Goal: Task Accomplishment & Management: Use online tool/utility

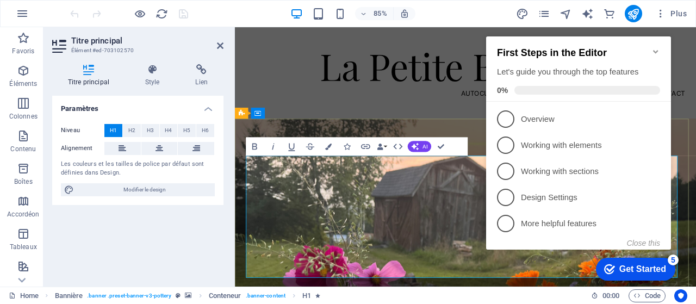
click at [652, 47] on icon "Minimize checklist" at bounding box center [656, 51] width 9 height 9
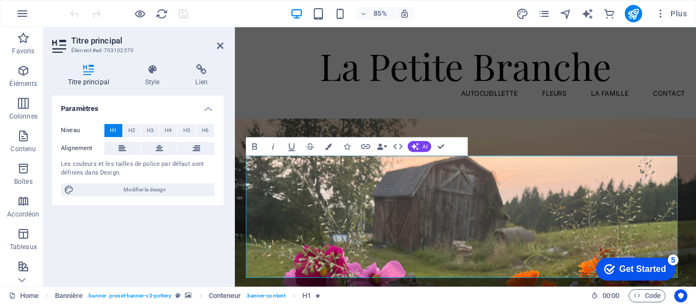
click at [587, 252] on html "checkmark Get Started 5 First Steps in the Editor Let's guide you through the t…" at bounding box center [633, 268] width 92 height 33
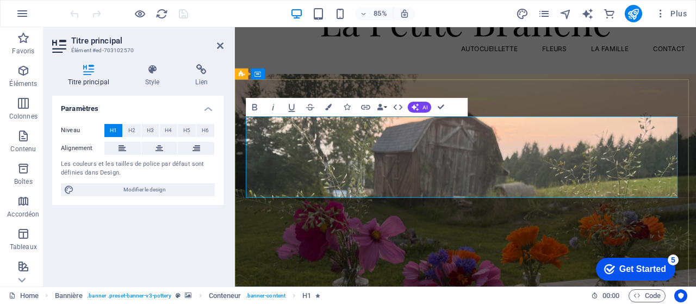
scroll to position [59, 0]
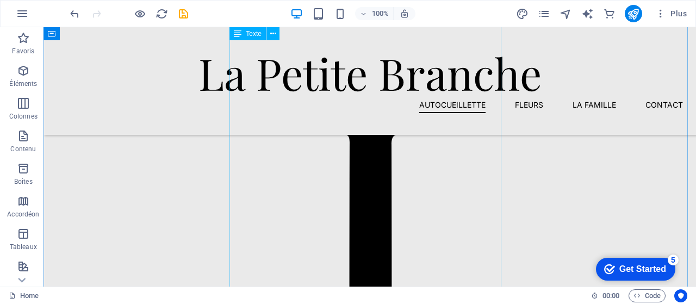
scroll to position [672, 0]
drag, startPoint x: 276, startPoint y: 166, endPoint x: 91, endPoint y: 190, distance: 185.9
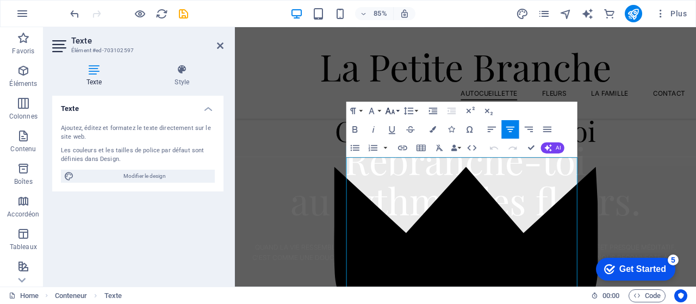
click at [395, 110] on icon "button" at bounding box center [390, 110] width 11 height 11
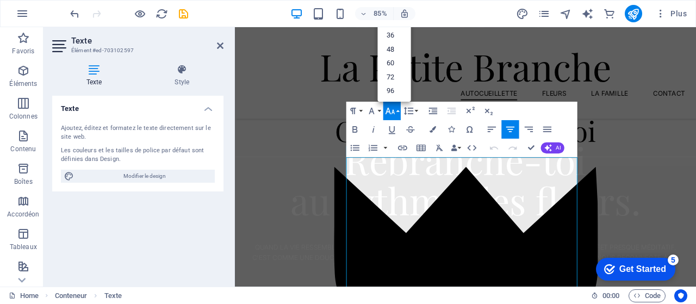
scroll to position [87, 0]
click at [395, 110] on icon "button" at bounding box center [390, 110] width 11 height 11
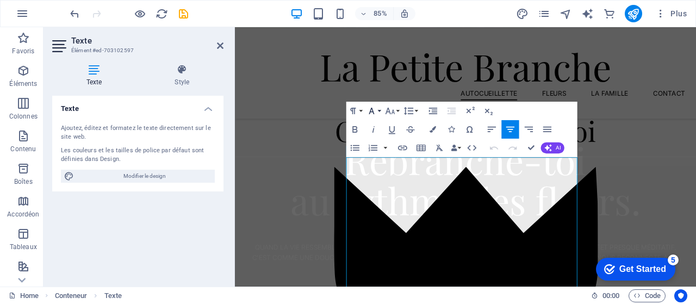
click at [375, 113] on icon "button" at bounding box center [371, 110] width 11 height 11
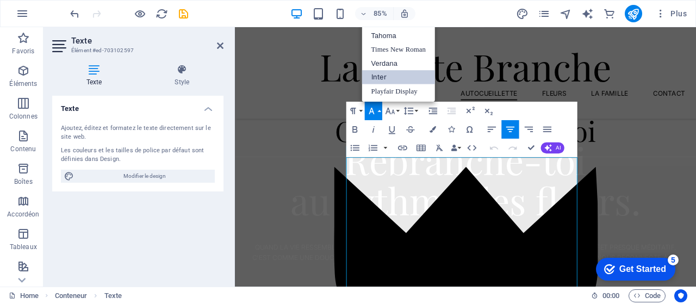
scroll to position [0, 0]
click at [375, 113] on icon "button" at bounding box center [371, 110] width 11 height 11
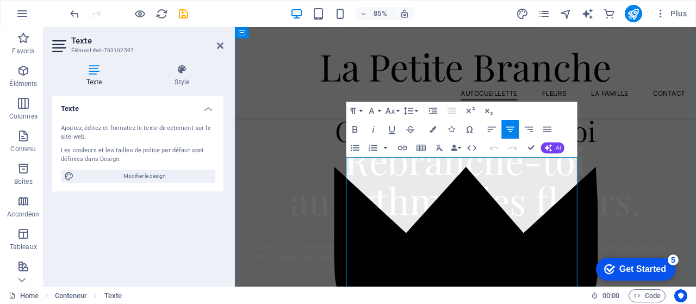
click at [395, 109] on icon "button" at bounding box center [390, 110] width 11 height 11
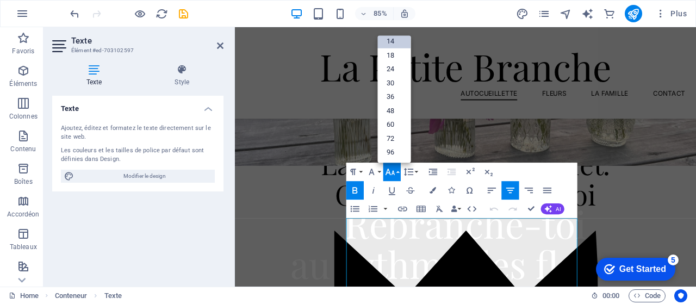
scroll to position [278, 0]
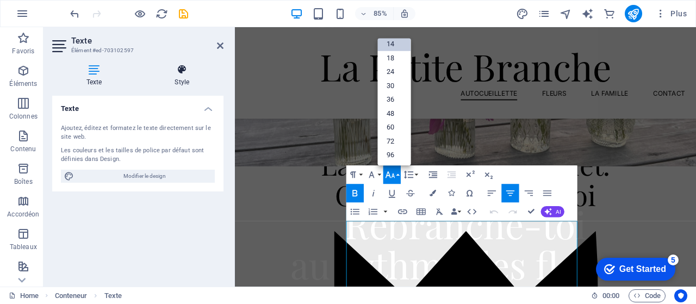
click at [172, 71] on icon at bounding box center [182, 69] width 83 height 11
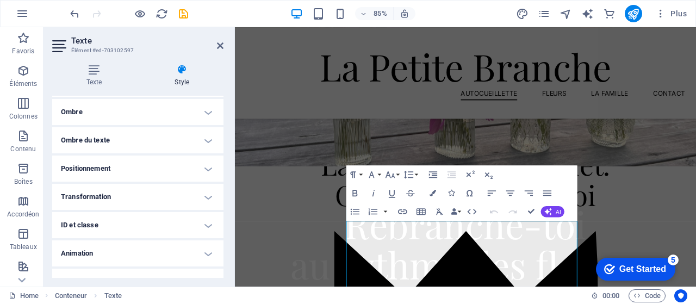
scroll to position [286, 0]
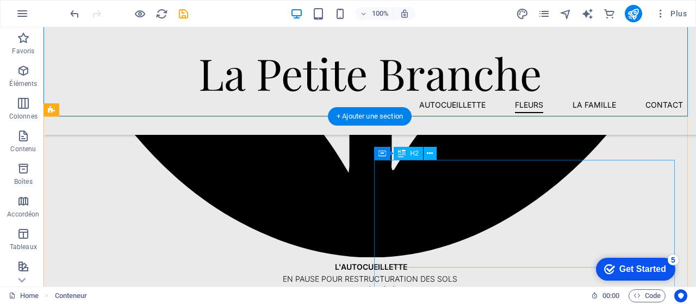
scroll to position [1057, 0]
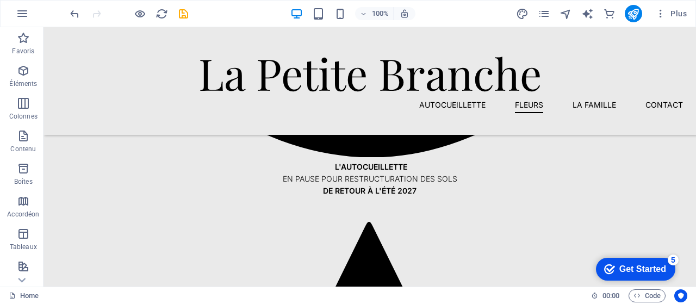
drag, startPoint x: 401, startPoint y: 192, endPoint x: 402, endPoint y: 179, distance: 13.1
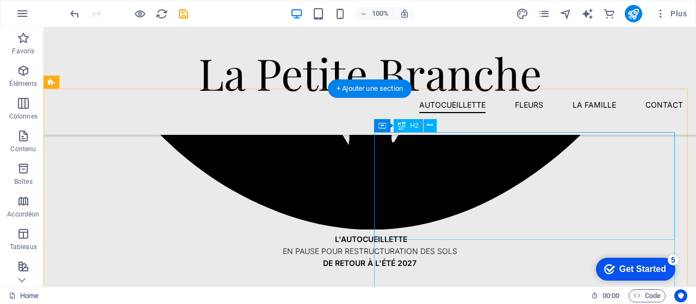
scroll to position [986, 0]
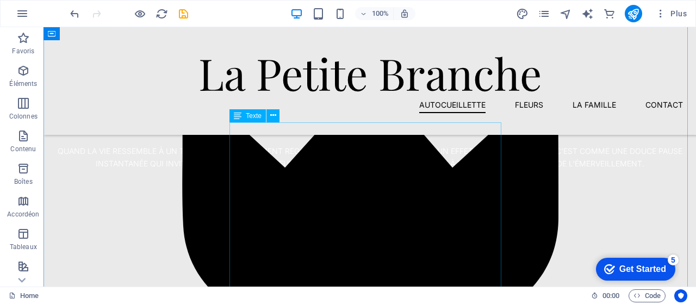
scroll to position [317, 0]
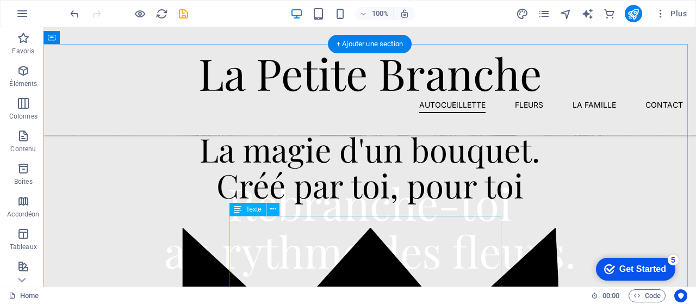
select select "px"
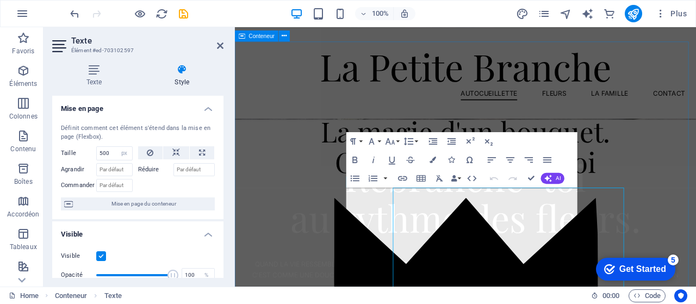
drag, startPoint x: 520, startPoint y: 247, endPoint x: 345, endPoint y: 286, distance: 179.3
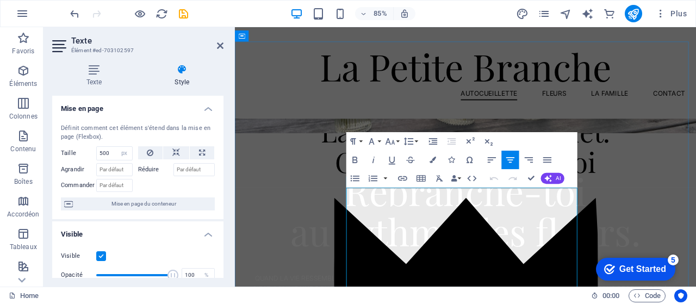
drag, startPoint x: 481, startPoint y: 241, endPoint x: 417, endPoint y: 233, distance: 64.7
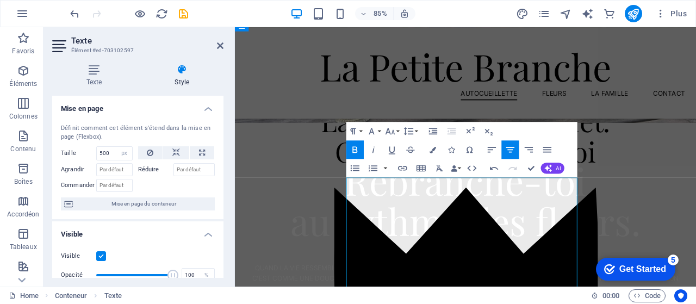
drag, startPoint x: 470, startPoint y: 210, endPoint x: 546, endPoint y: 257, distance: 88.9
click at [379, 129] on button "Font Family" at bounding box center [373, 131] width 17 height 18
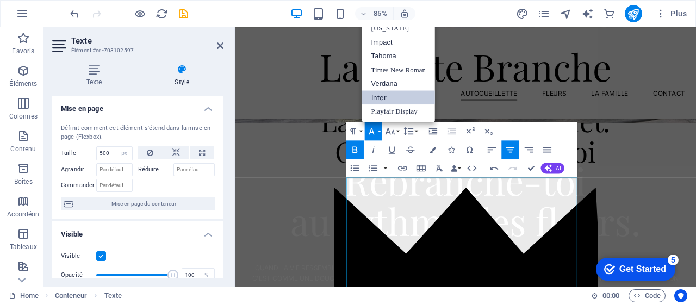
scroll to position [0, 0]
click at [379, 129] on button "Font Family" at bounding box center [373, 131] width 17 height 18
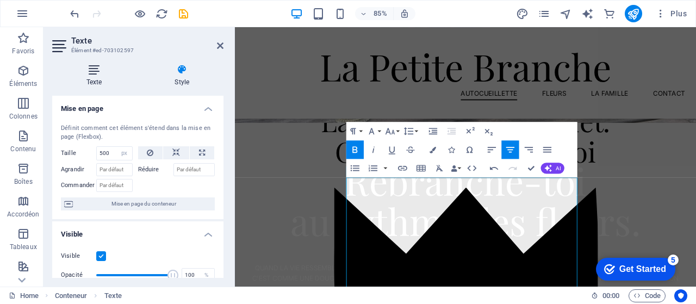
click at [92, 75] on h4 "Texte" at bounding box center [96, 75] width 89 height 23
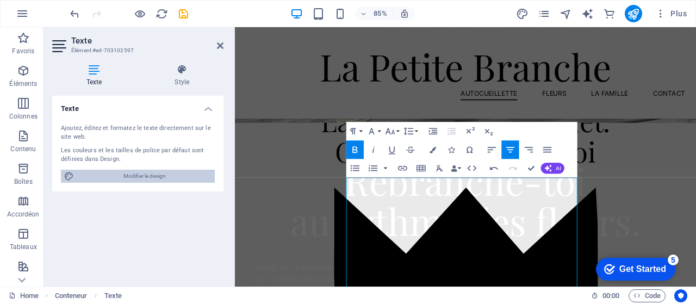
click at [132, 175] on span "Modifier le design" at bounding box center [144, 176] width 134 height 13
select select "px"
select select "300"
select select "px"
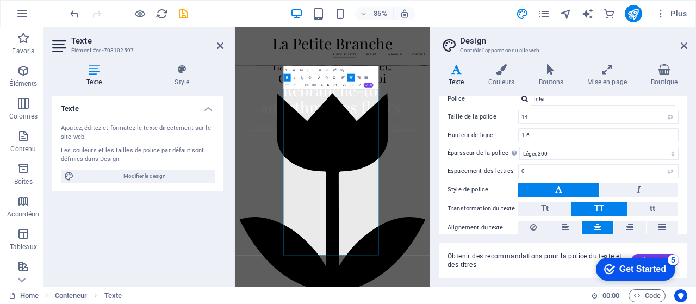
scroll to position [71, 0]
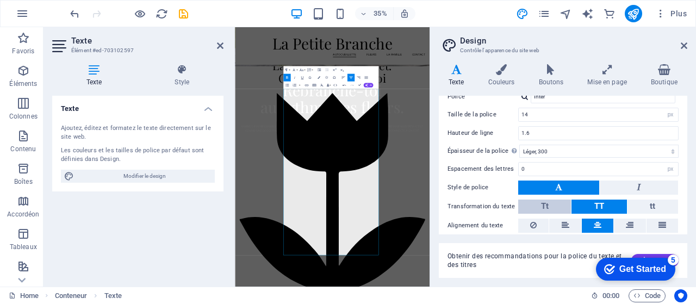
click at [542, 200] on span "Tt" at bounding box center [545, 207] width 8 height 14
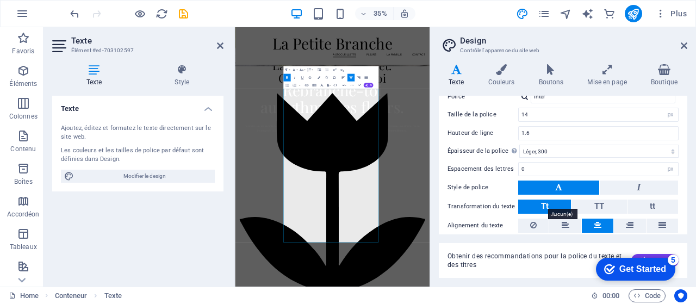
click at [542, 205] on span "Tt" at bounding box center [545, 206] width 8 height 10
click at [686, 44] on icon at bounding box center [684, 45] width 7 height 9
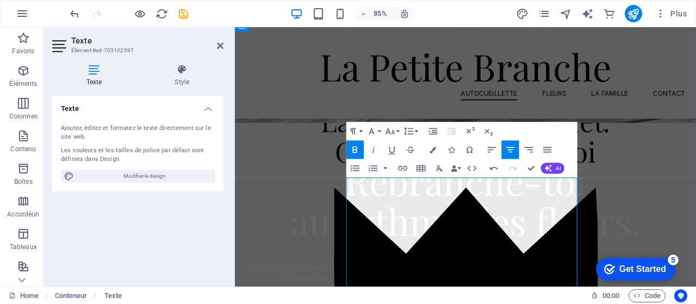
click at [380, 129] on button "Font Family" at bounding box center [373, 131] width 17 height 18
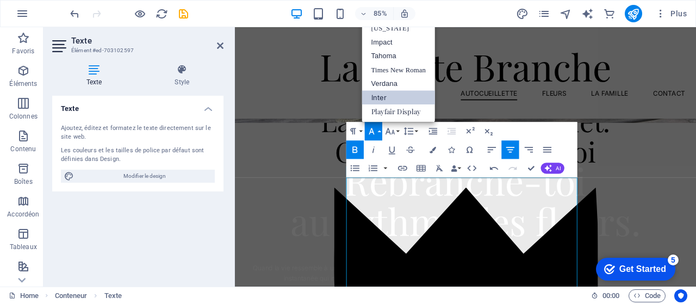
scroll to position [0, 0]
click at [383, 83] on link "Verdana" at bounding box center [398, 84] width 73 height 14
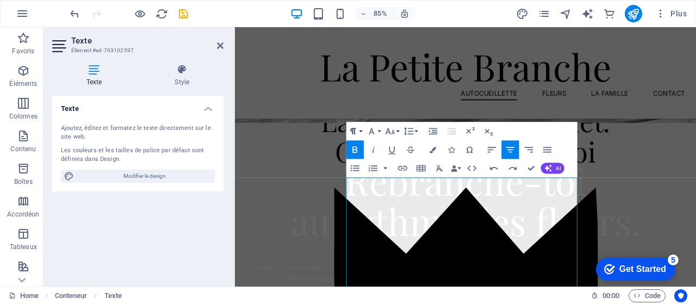
click at [358, 128] on icon "button" at bounding box center [353, 131] width 11 height 11
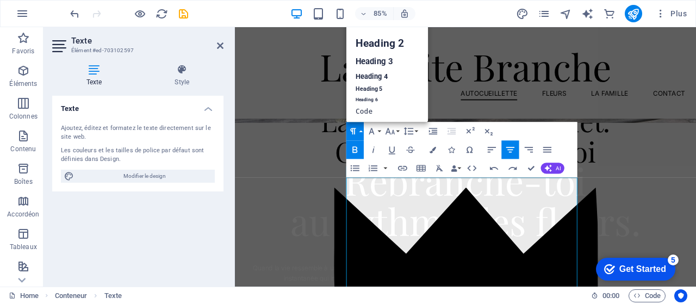
scroll to position [9, 0]
click at [358, 128] on icon "button" at bounding box center [353, 131] width 11 height 11
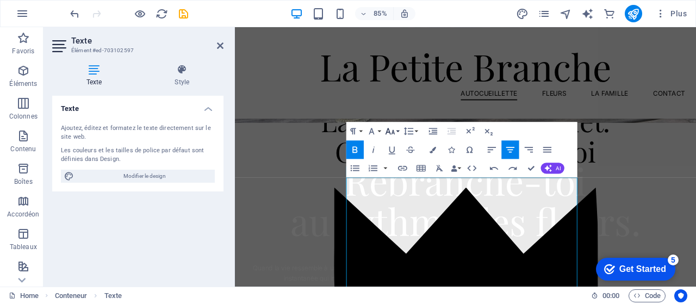
click at [398, 128] on button "Font Size" at bounding box center [391, 131] width 17 height 18
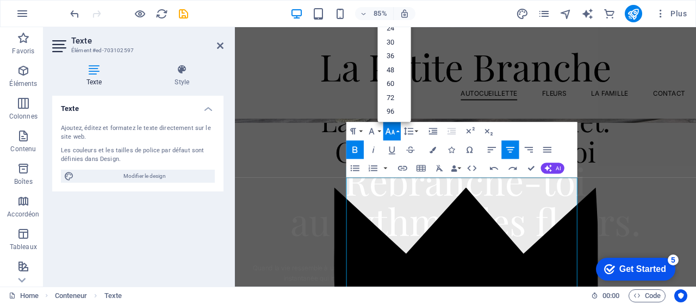
scroll to position [87, 0]
click at [440, 166] on icon "button" at bounding box center [439, 168] width 7 height 7
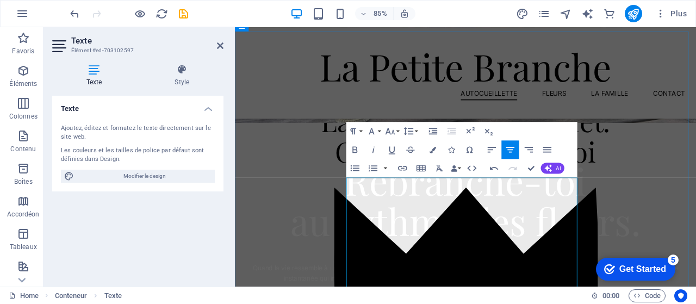
click at [458, 168] on button "Data Bindings" at bounding box center [455, 168] width 13 height 18
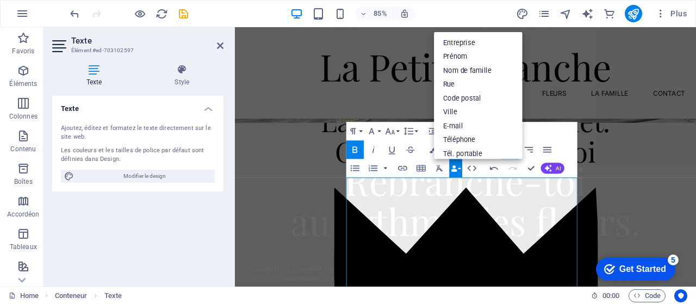
click at [458, 168] on button "Data Bindings" at bounding box center [455, 168] width 13 height 18
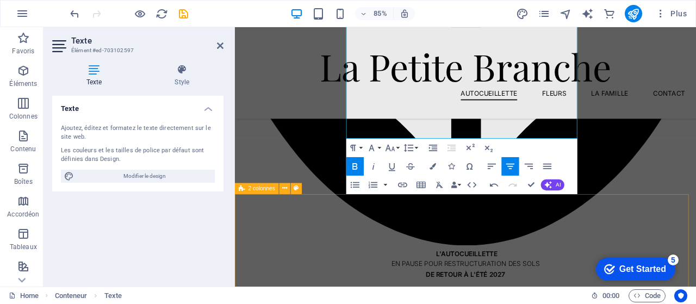
scroll to position [815, 0]
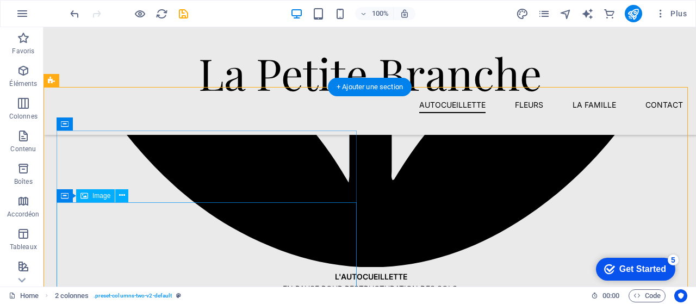
scroll to position [950, 0]
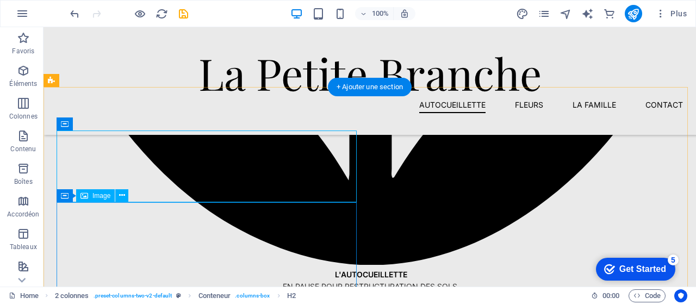
drag, startPoint x: 171, startPoint y: 162, endPoint x: 184, endPoint y: 252, distance: 91.8
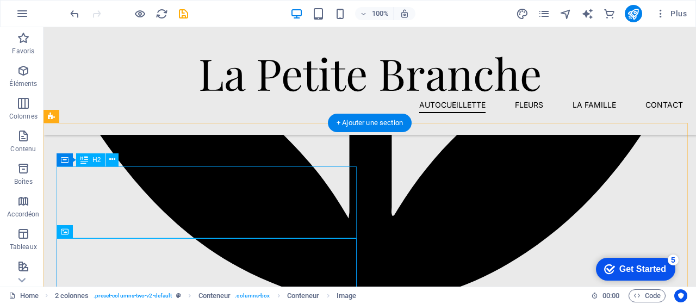
scroll to position [911, 0]
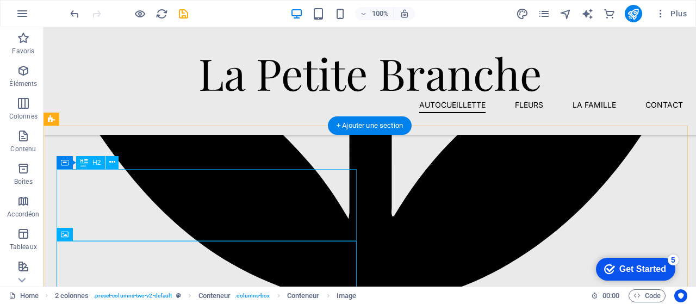
drag, startPoint x: 111, startPoint y: 259, endPoint x: 71, endPoint y: 173, distance: 94.9
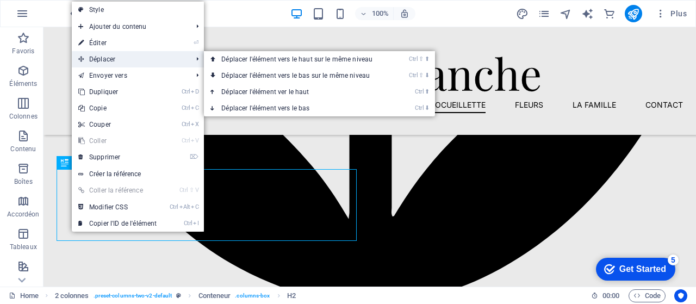
click at [100, 59] on span "Déplacer" at bounding box center [130, 59] width 116 height 16
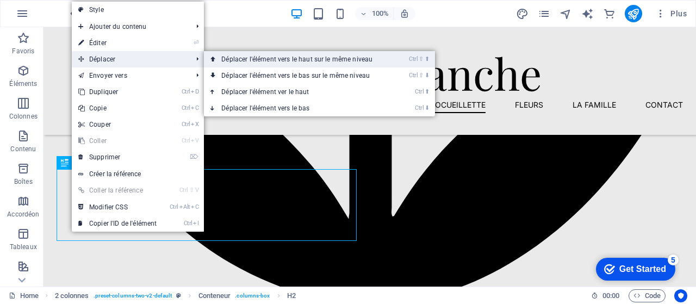
click at [251, 56] on link "Ctrl ⇧ ⬆ Déplacer l'élément vers le haut sur le même niveau" at bounding box center [299, 59] width 190 height 16
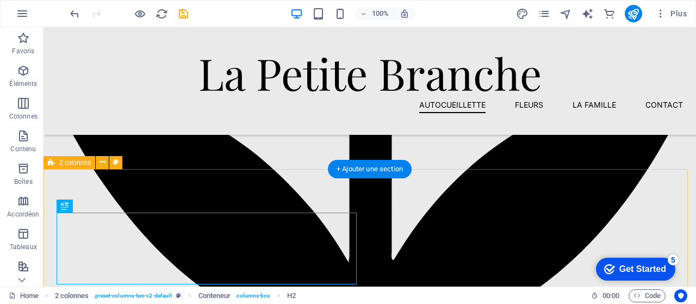
scroll to position [897, 0]
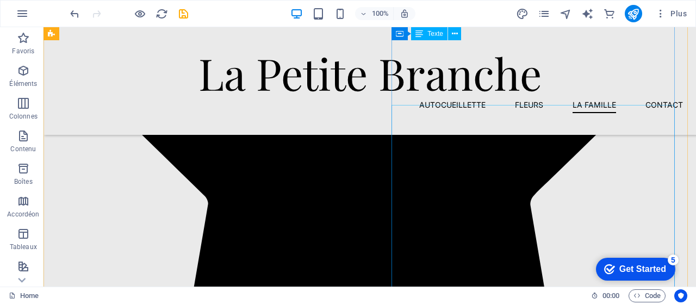
scroll to position [1464, 0]
